Goal: Task Accomplishment & Management: Complete application form

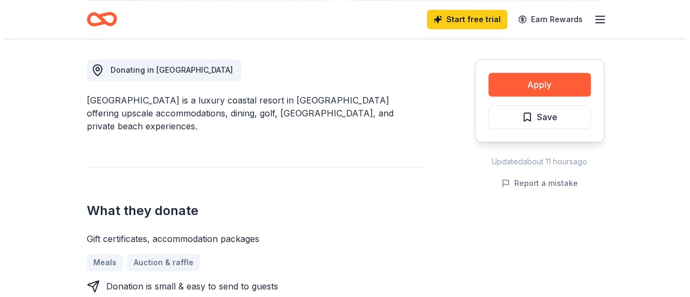
scroll to position [323, 0]
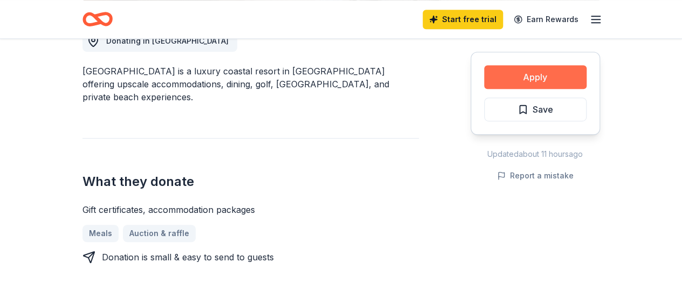
click at [555, 74] on button "Apply" at bounding box center [535, 77] width 102 height 24
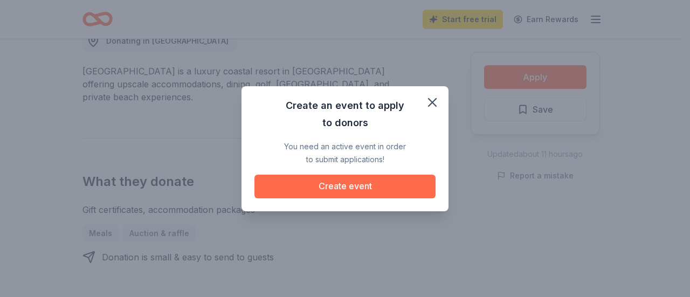
click at [387, 181] on button "Create event" at bounding box center [344, 187] width 181 height 24
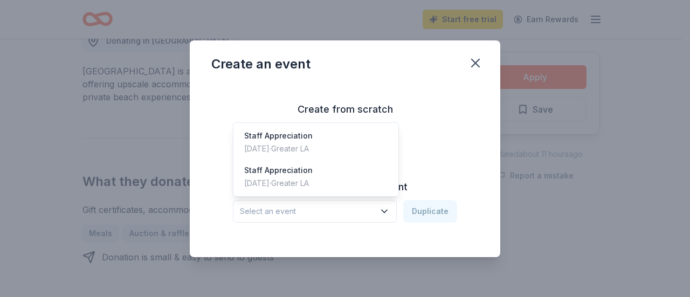
click at [387, 209] on icon "button" at bounding box center [384, 211] width 11 height 11
click at [312, 177] on div "May 05, 2025 · Greater LA" at bounding box center [278, 183] width 68 height 13
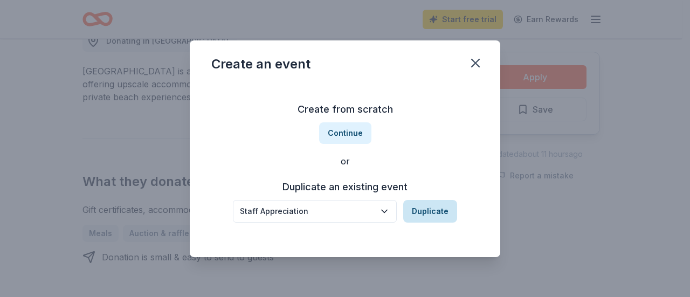
click at [431, 204] on button "Duplicate" at bounding box center [430, 211] width 54 height 23
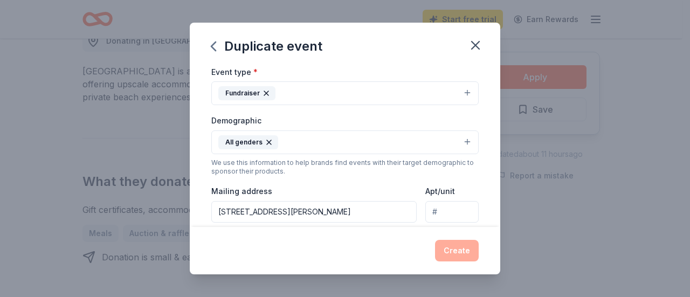
scroll to position [0, 0]
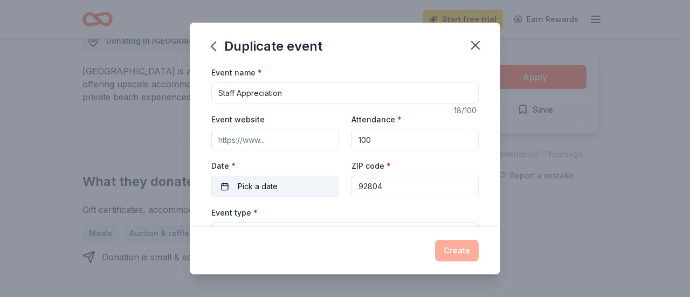
click at [229, 184] on button "Pick a date" at bounding box center [274, 187] width 127 height 22
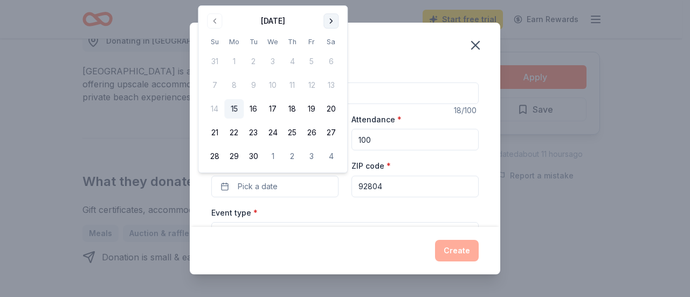
click at [331, 25] on button "Go to next month" at bounding box center [330, 20] width 15 height 15
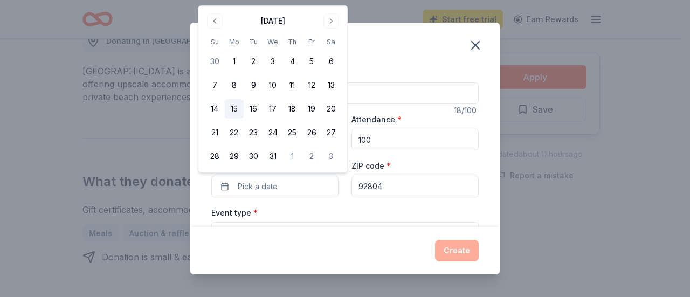
click at [228, 104] on button "15" at bounding box center [233, 108] width 19 height 19
click at [400, 39] on div "Duplicate event" at bounding box center [345, 44] width 310 height 43
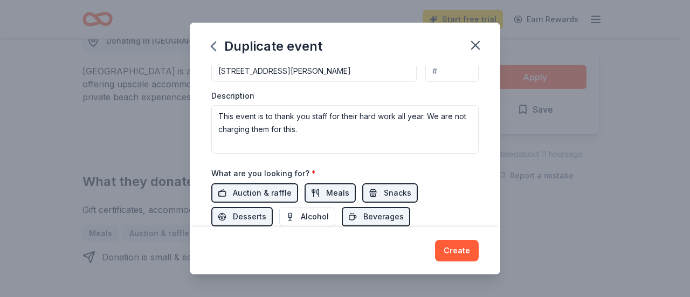
scroll to position [422, 0]
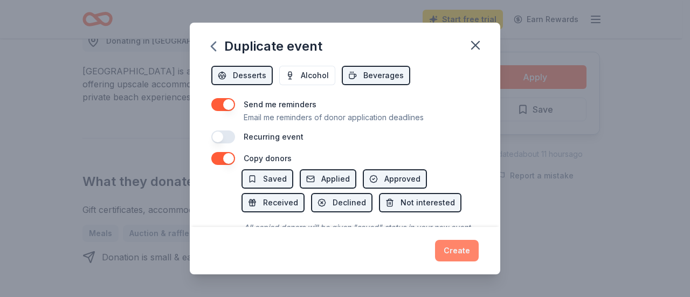
click at [466, 247] on button "Create" at bounding box center [457, 251] width 44 height 22
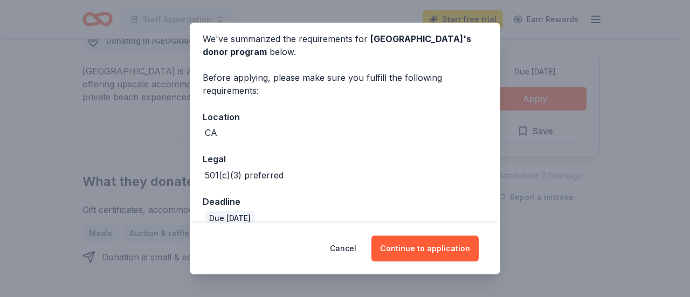
scroll to position [58, 0]
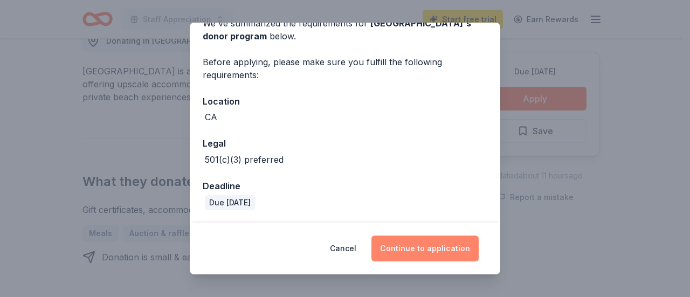
click at [436, 247] on button "Continue to application" at bounding box center [424, 248] width 107 height 26
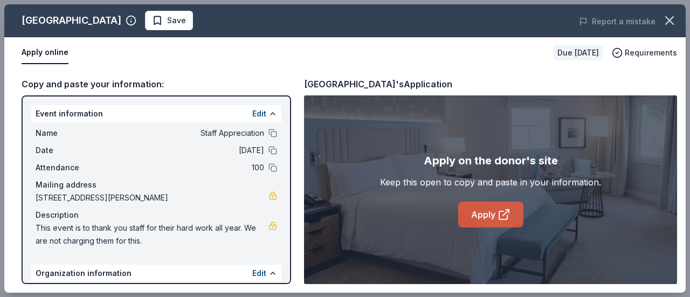
click at [480, 217] on link "Apply" at bounding box center [490, 215] width 65 height 26
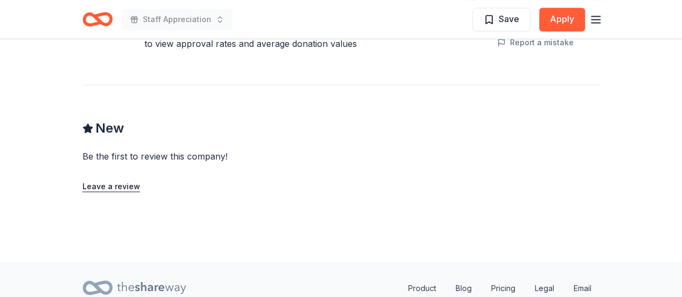
scroll to position [839, 0]
